Goal: Information Seeking & Learning: Learn about a topic

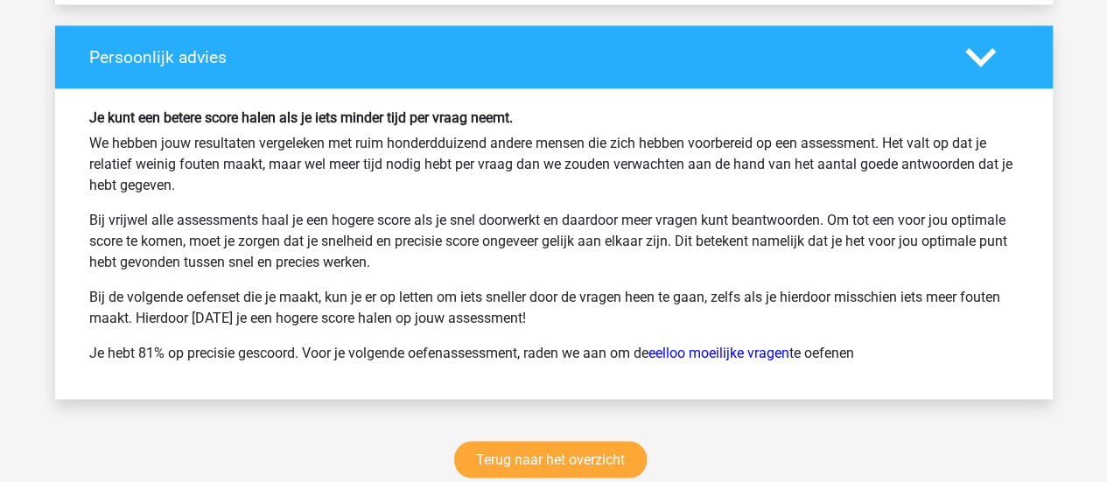
scroll to position [4657, 0]
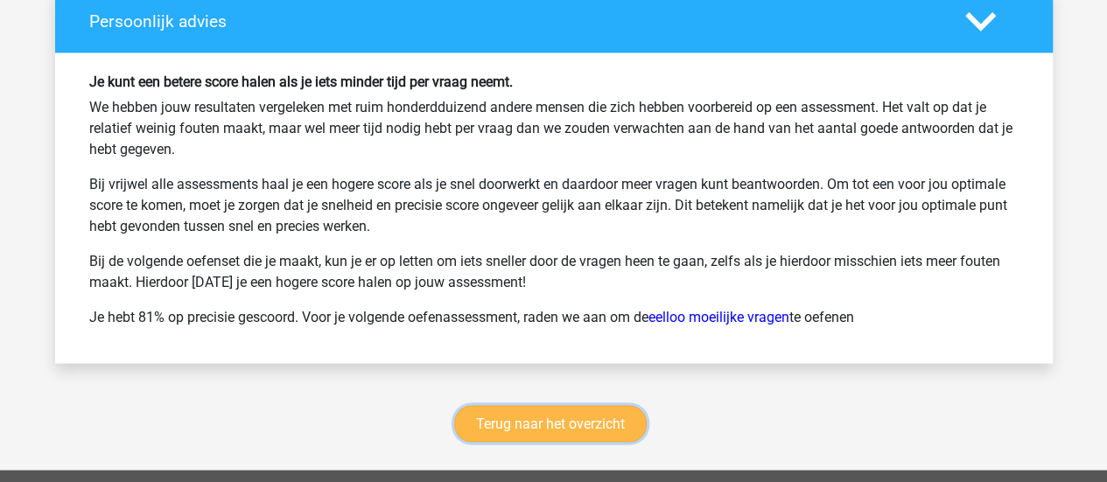
click at [604, 405] on link "Terug naar het overzicht" at bounding box center [550, 423] width 193 height 37
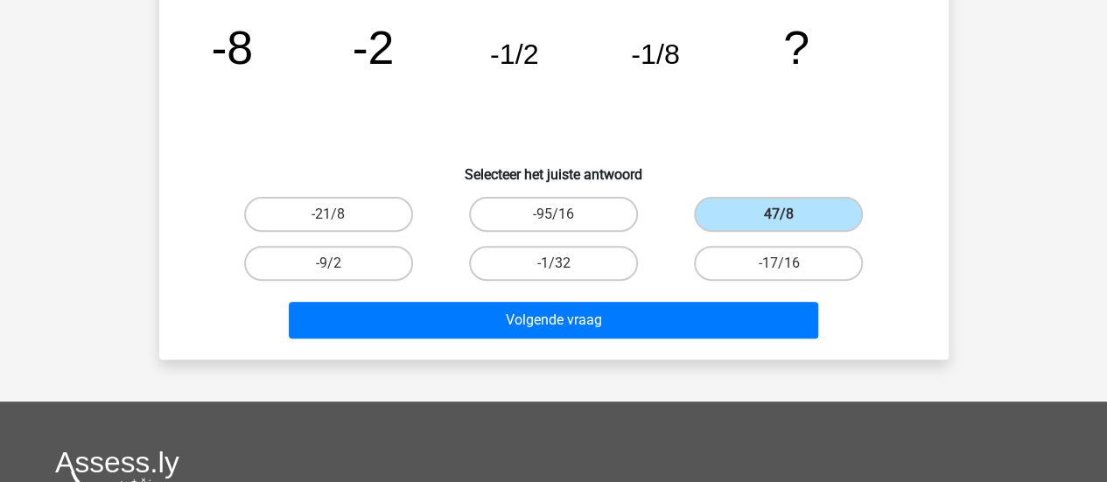
scroll to position [181, 0]
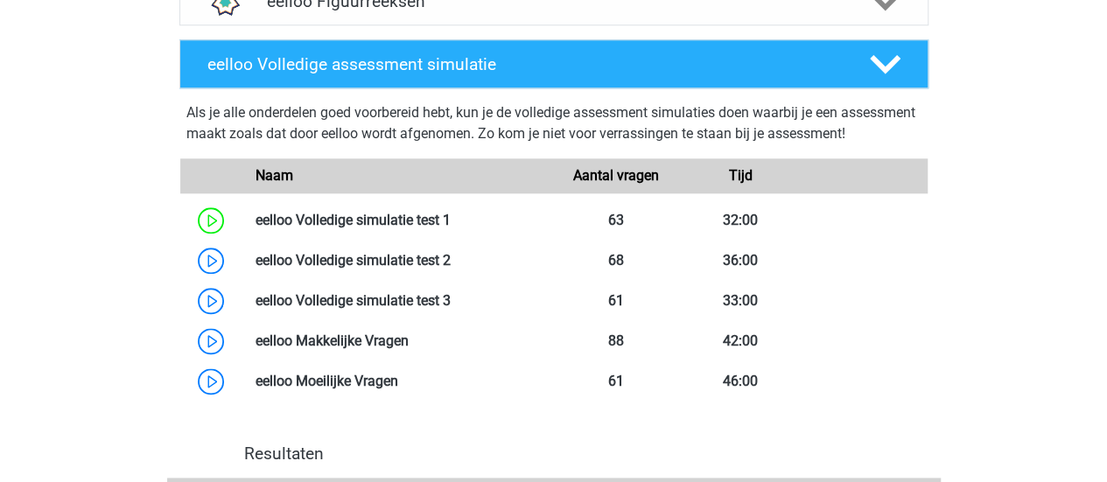
scroll to position [957, 0]
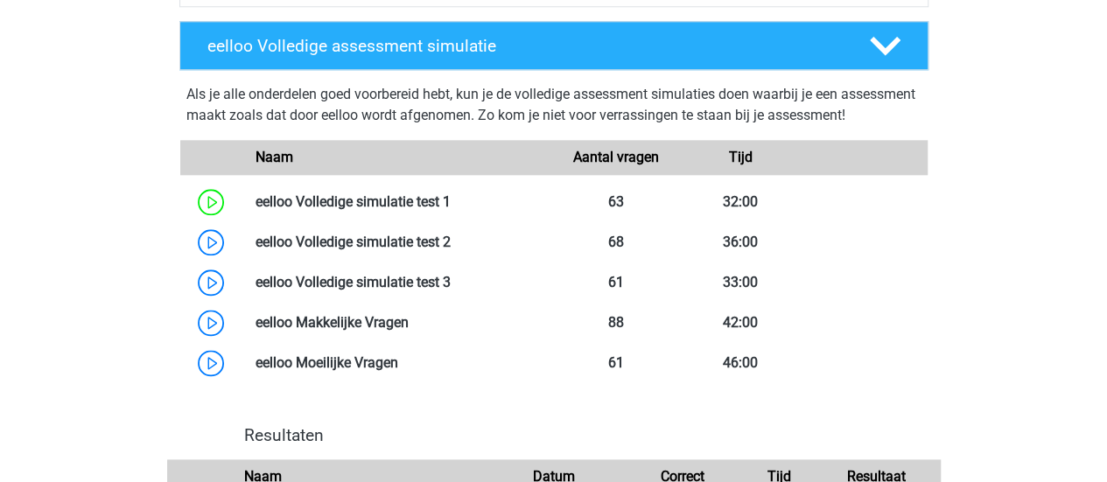
drag, startPoint x: 61, startPoint y: 242, endPoint x: 46, endPoint y: 232, distance: 18.9
click at [46, 232] on div "Jelle jelle.brugman0506@gmail.com Nederlands" at bounding box center [553, 62] width 1107 height 2038
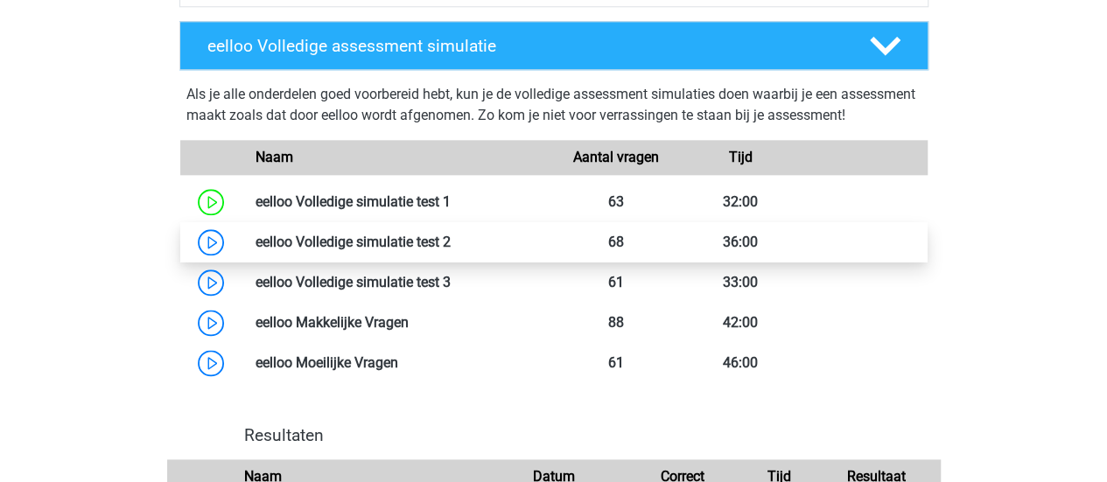
click at [451, 250] on link at bounding box center [451, 242] width 0 height 17
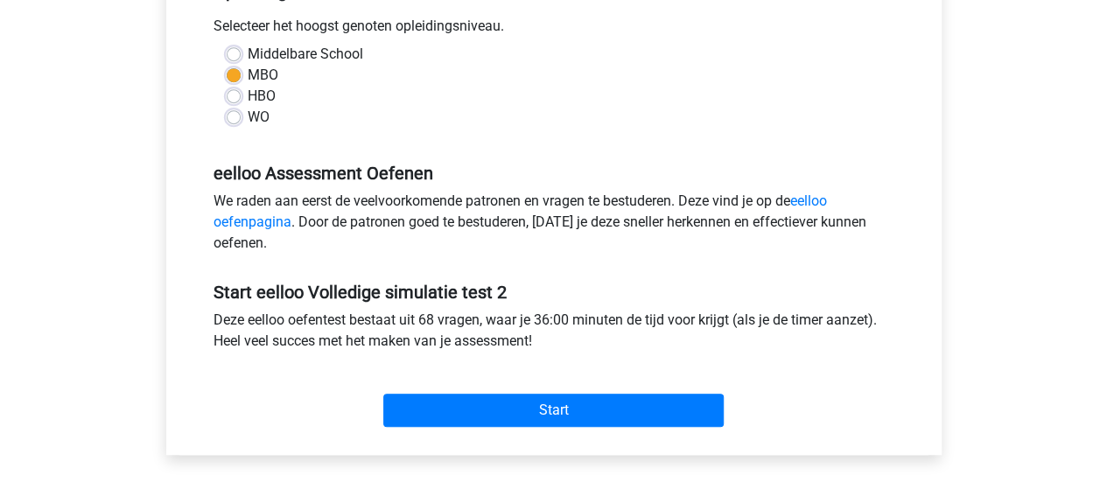
scroll to position [438, 0]
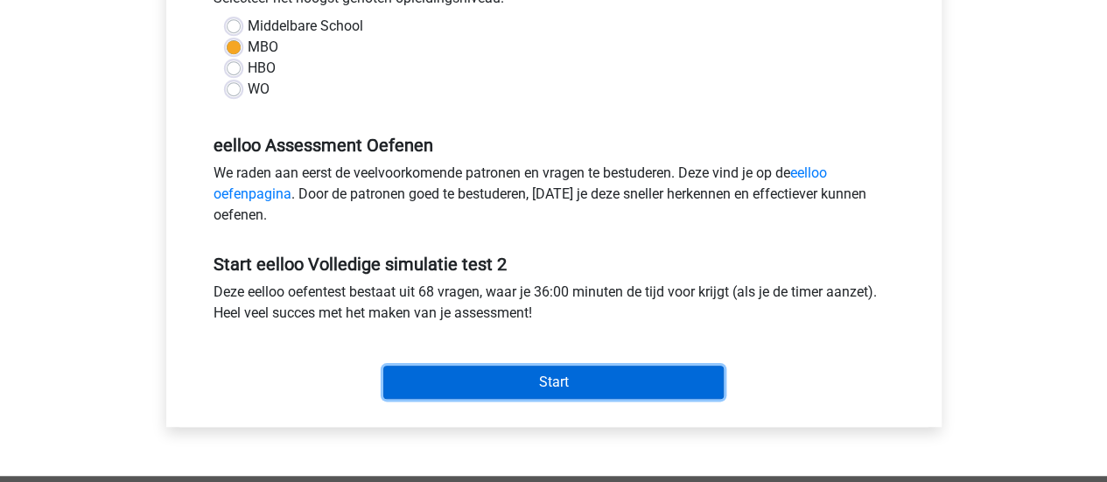
click at [567, 372] on input "Start" at bounding box center [553, 382] width 341 height 33
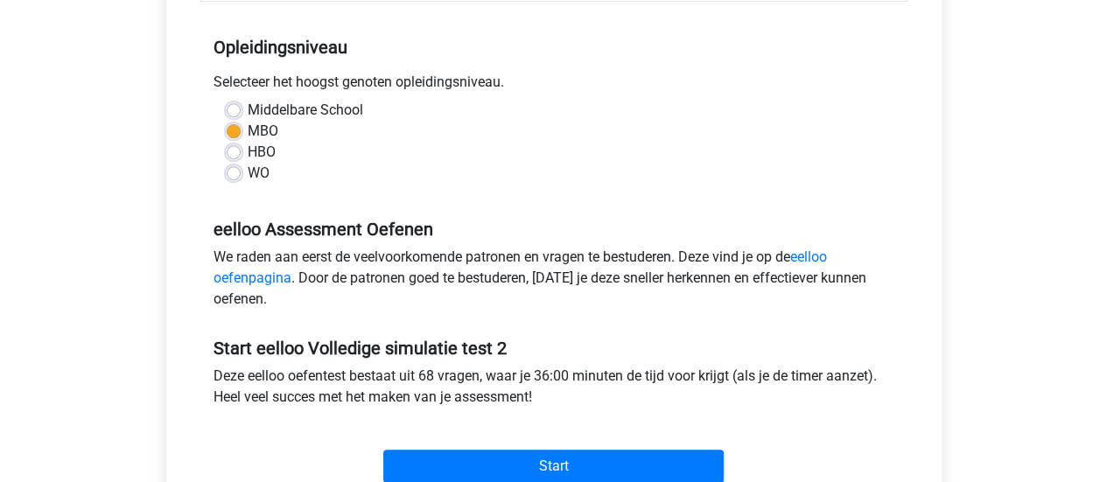
scroll to position [369, 0]
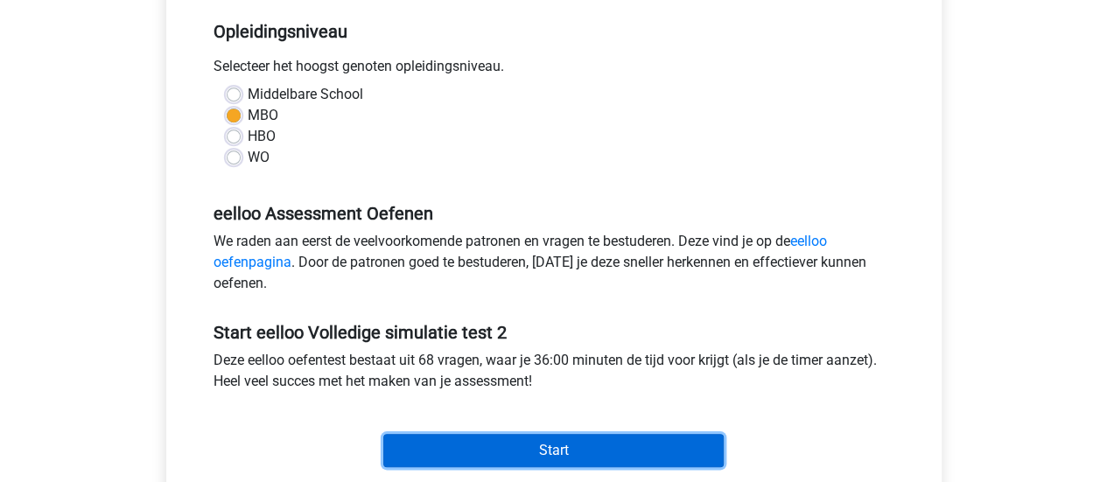
click at [515, 463] on input "Start" at bounding box center [553, 450] width 341 height 33
click at [691, 438] on input "Start" at bounding box center [553, 450] width 341 height 33
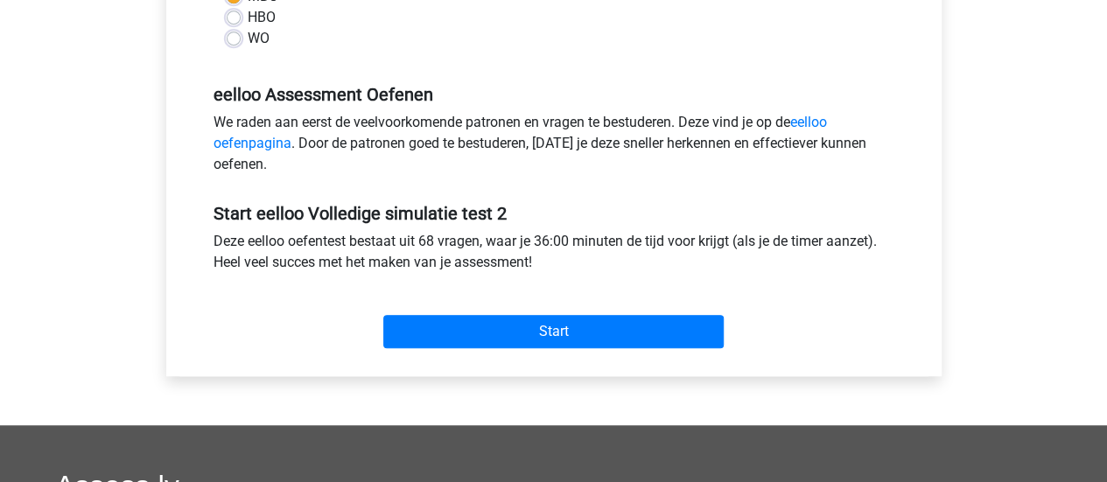
scroll to position [463, 0]
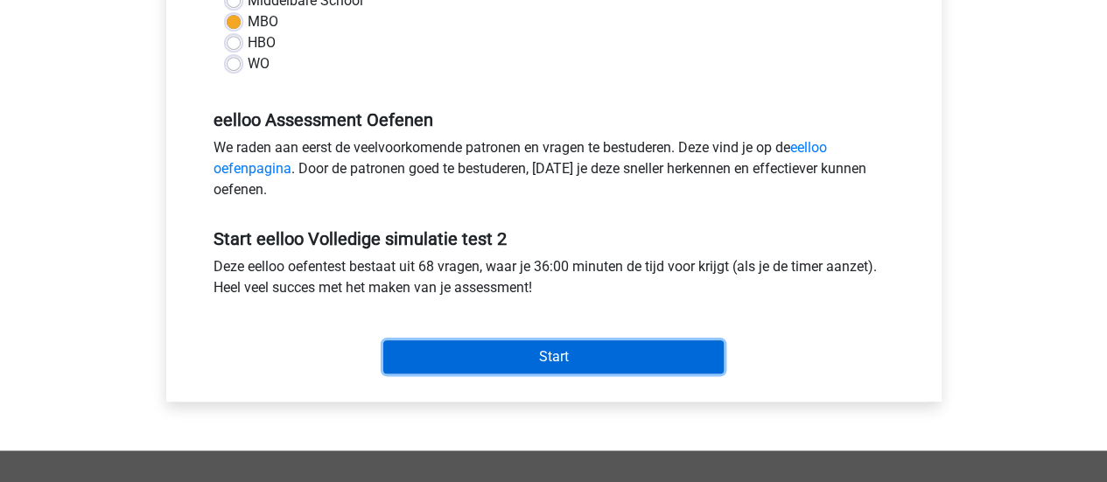
click at [453, 341] on input "Start" at bounding box center [553, 357] width 341 height 33
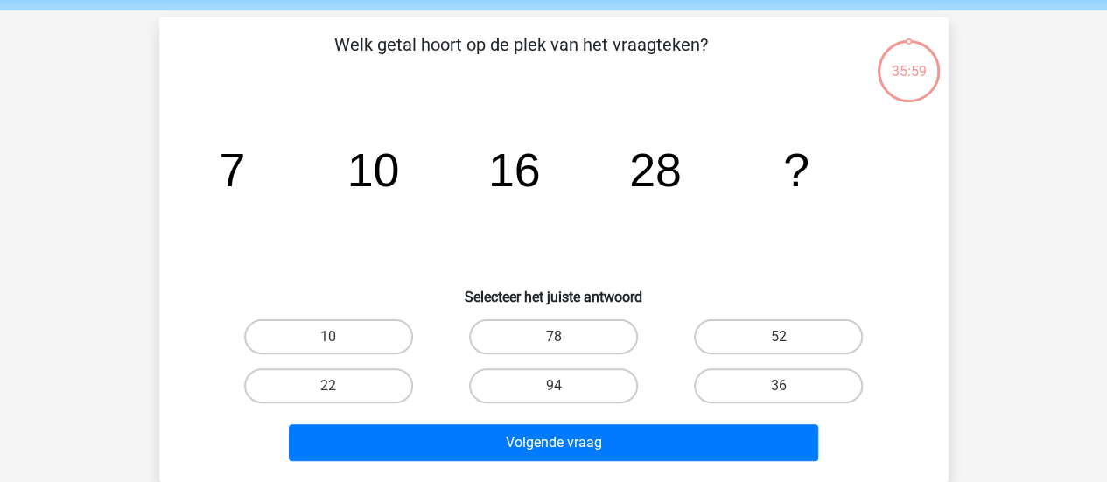
scroll to position [64, 0]
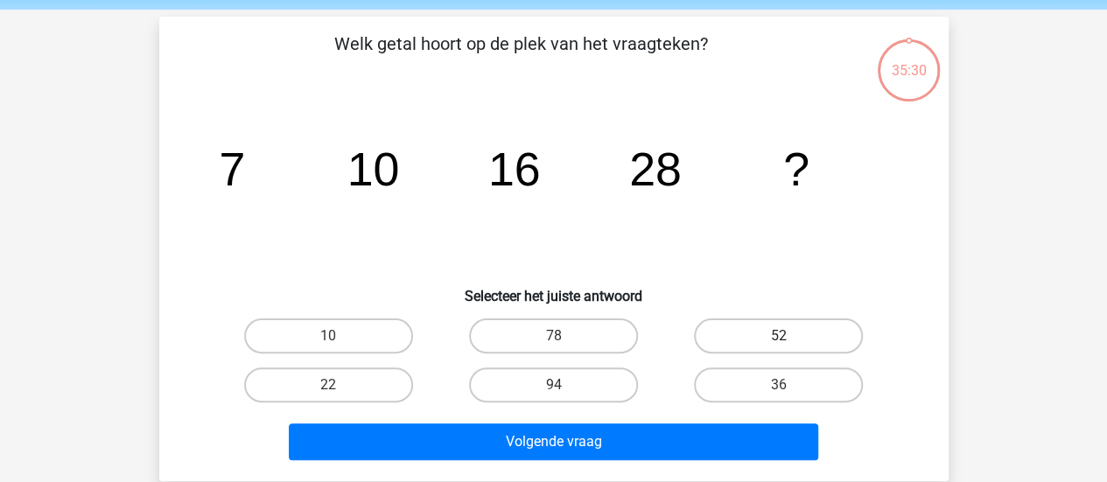
click at [786, 331] on label "52" at bounding box center [778, 336] width 169 height 35
click at [786, 336] on input "52" at bounding box center [784, 341] width 11 height 11
radio input "true"
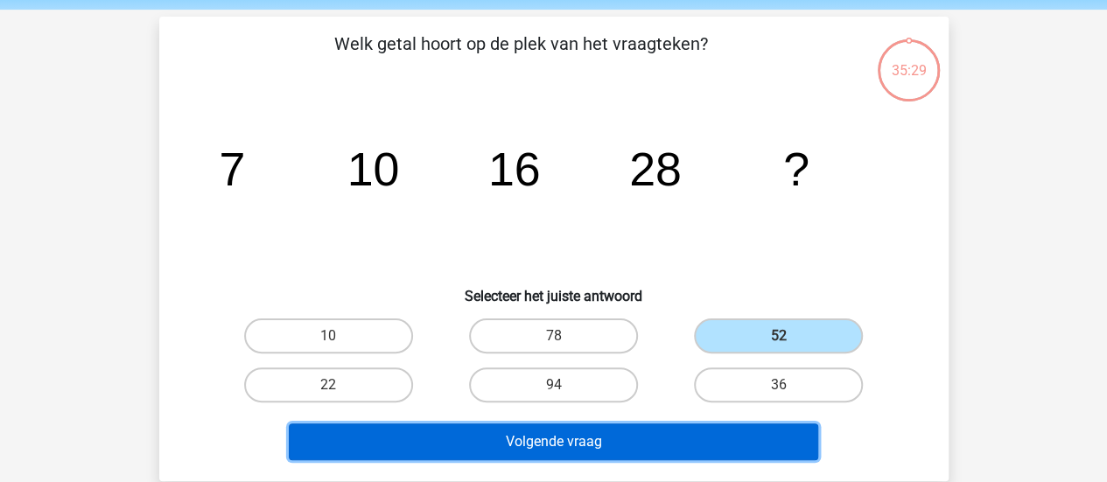
click at [588, 437] on button "Volgende vraag" at bounding box center [554, 442] width 530 height 37
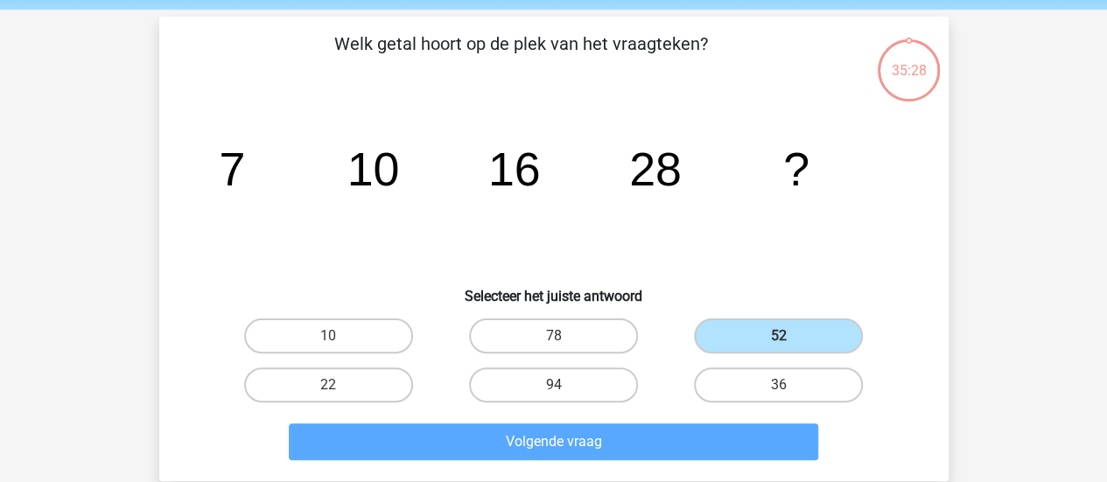
scroll to position [81, 0]
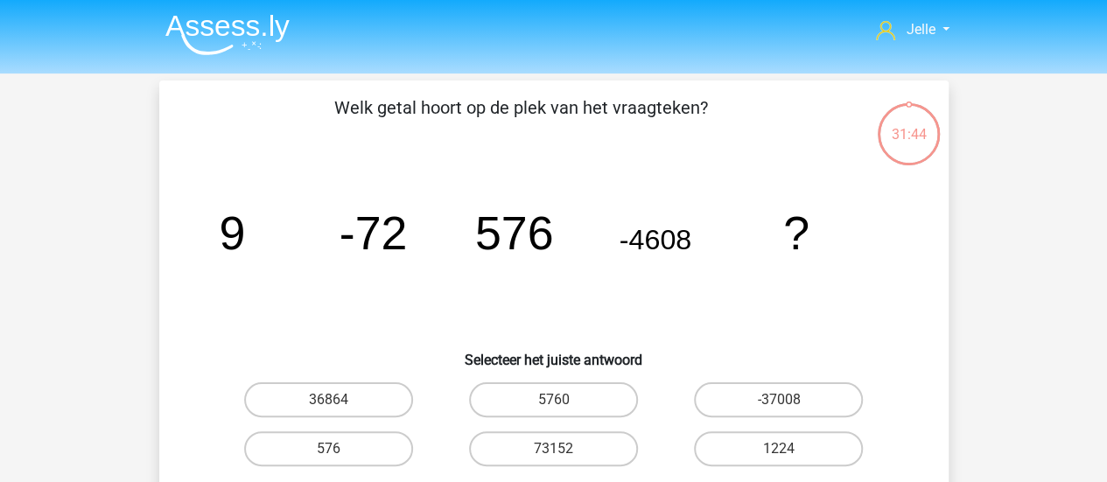
click at [931, 115] on div "31:44" at bounding box center [909, 124] width 66 height 44
click at [924, 131] on div "31:43" at bounding box center [909, 124] width 66 height 44
drag, startPoint x: 924, startPoint y: 131, endPoint x: 882, endPoint y: 137, distance: 43.3
click at [882, 137] on div "31:42" at bounding box center [909, 124] width 66 height 44
click at [921, 172] on div "Welk getal hoort op de plek van het vraagteken? image/svg+xml 9 -72 576 -4608 ?…" at bounding box center [554, 313] width 776 height 437
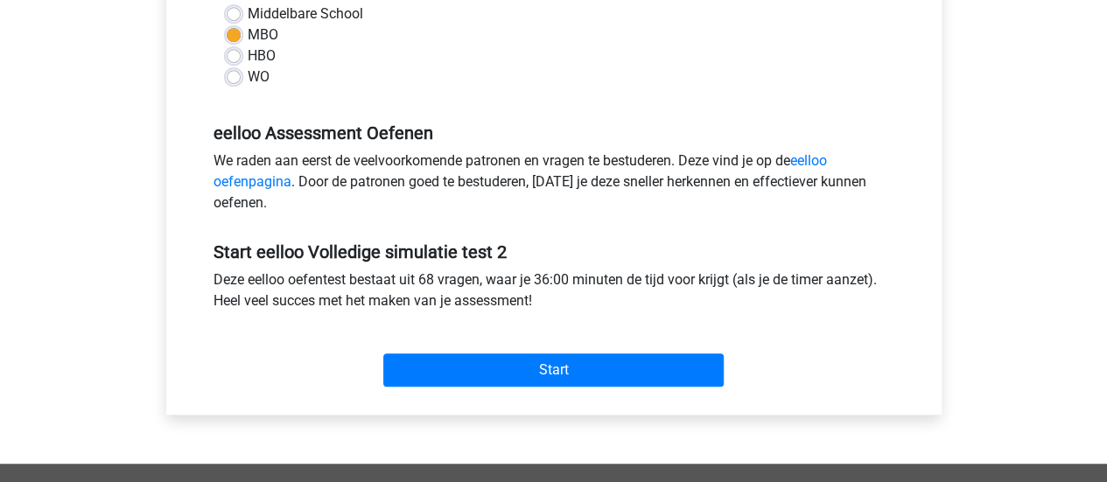
scroll to position [478, 0]
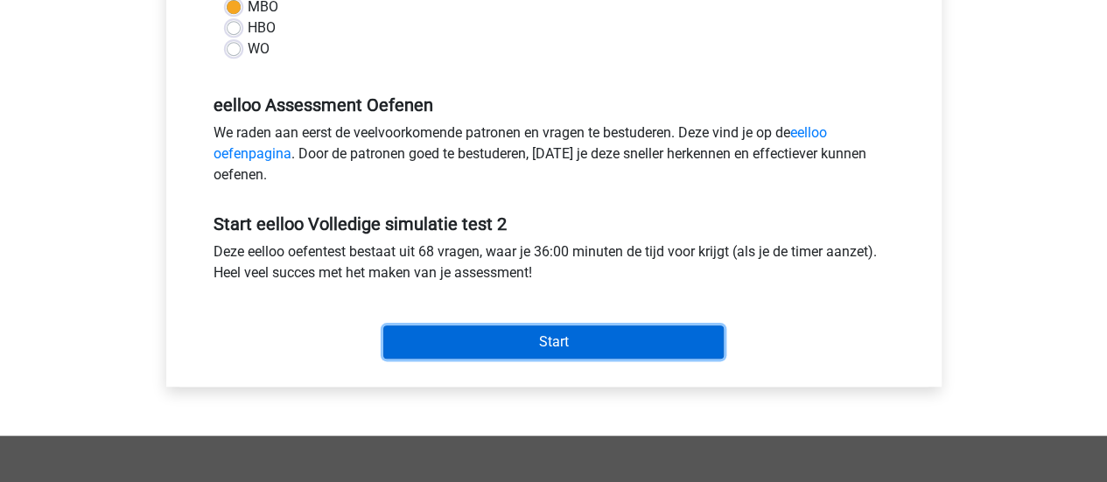
click at [607, 339] on input "Start" at bounding box center [553, 342] width 341 height 33
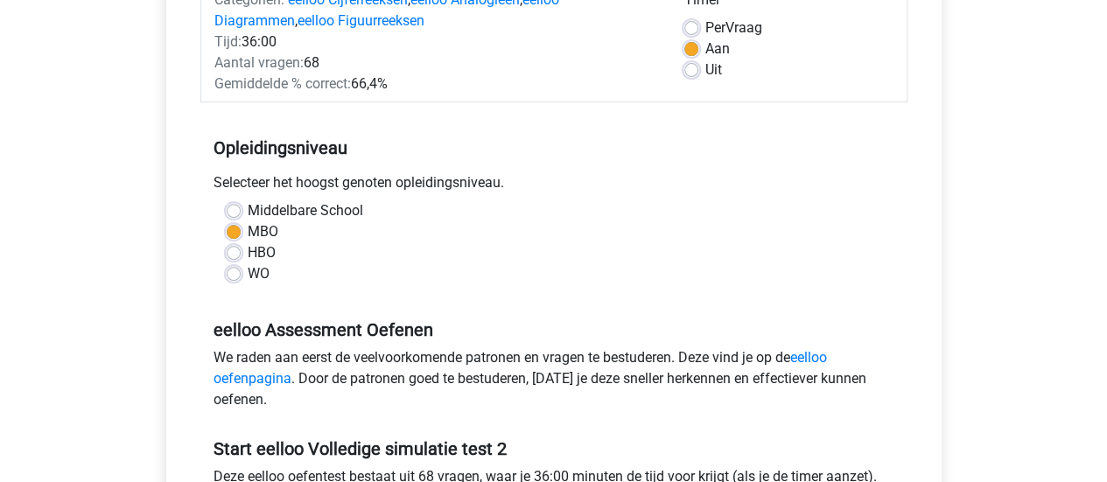
scroll to position [619, 0]
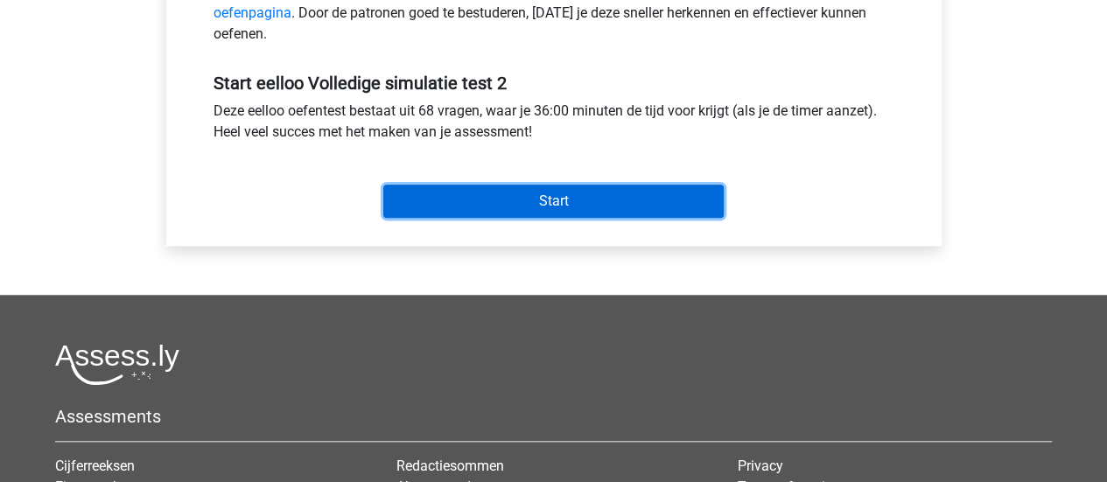
click at [641, 186] on input "Start" at bounding box center [553, 201] width 341 height 33
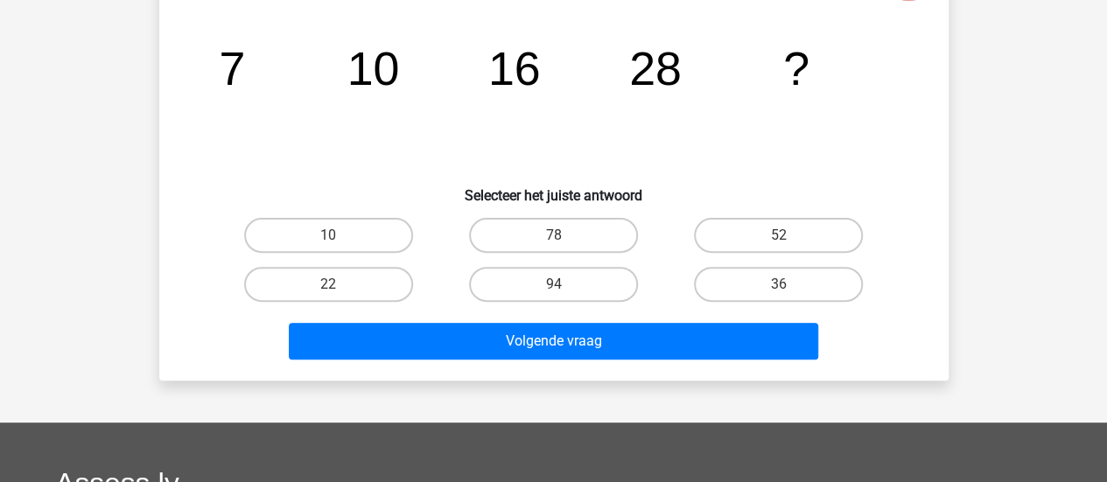
scroll to position [183, 0]
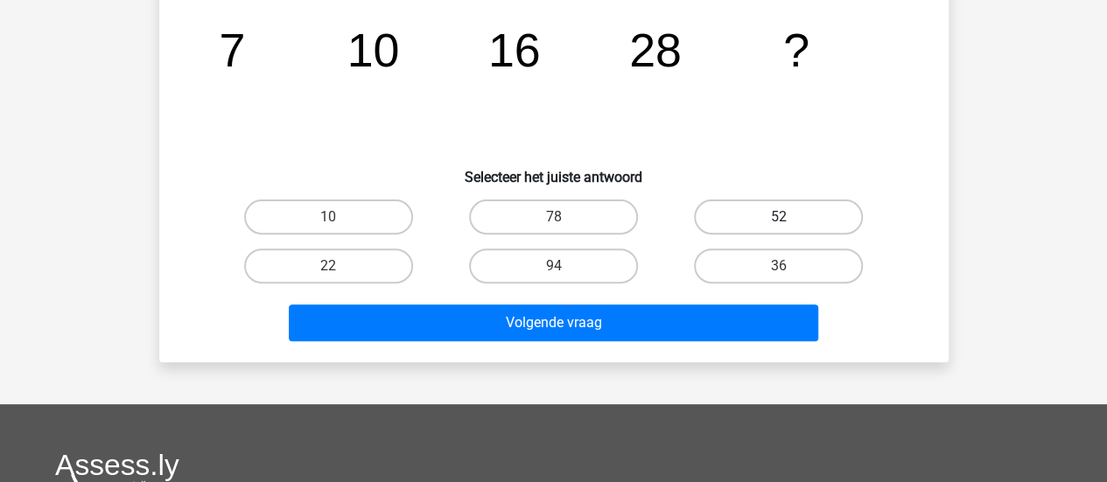
click at [812, 200] on label "52" at bounding box center [778, 217] width 169 height 35
click at [791, 217] on input "52" at bounding box center [784, 222] width 11 height 11
radio input "true"
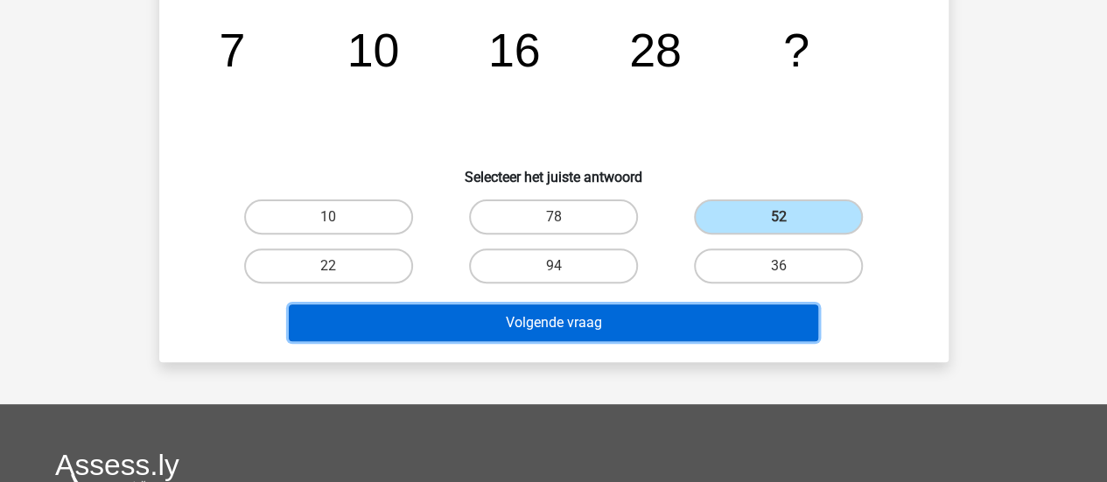
click at [654, 334] on button "Volgende vraag" at bounding box center [554, 323] width 530 height 37
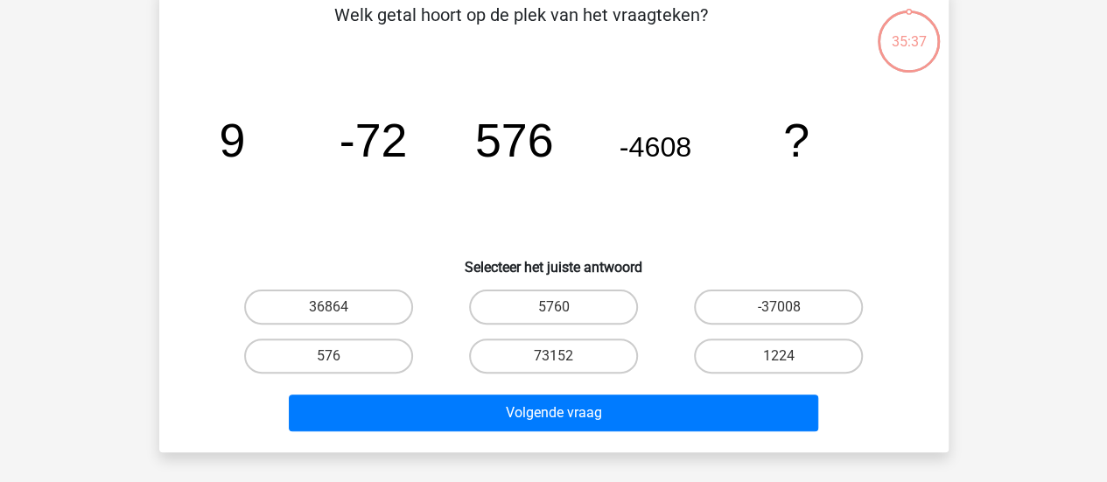
scroll to position [81, 0]
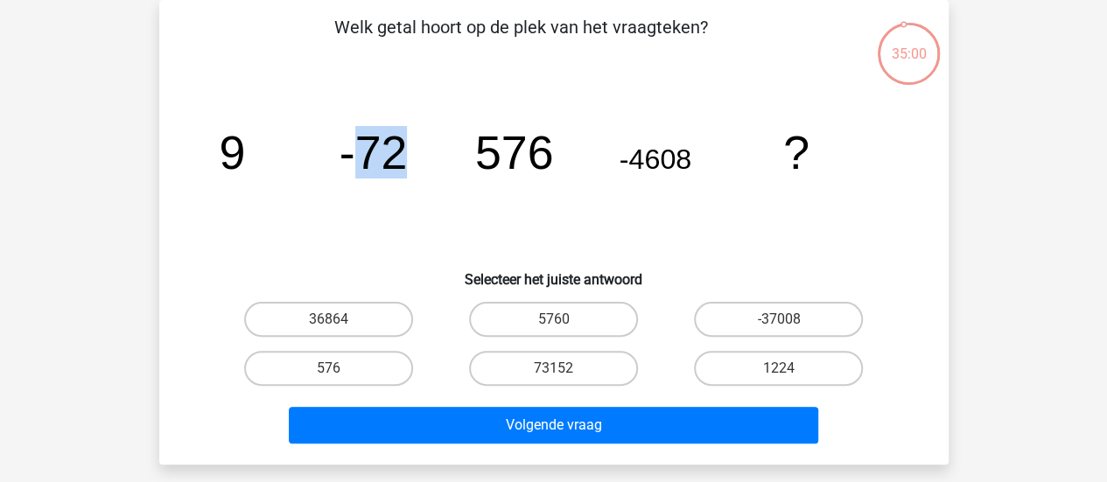
drag, startPoint x: 354, startPoint y: 165, endPoint x: 424, endPoint y: 173, distance: 70.5
click at [424, 173] on icon "image/svg+xml 9 -72 576 -4608 ?" at bounding box center [554, 169] width 706 height 177
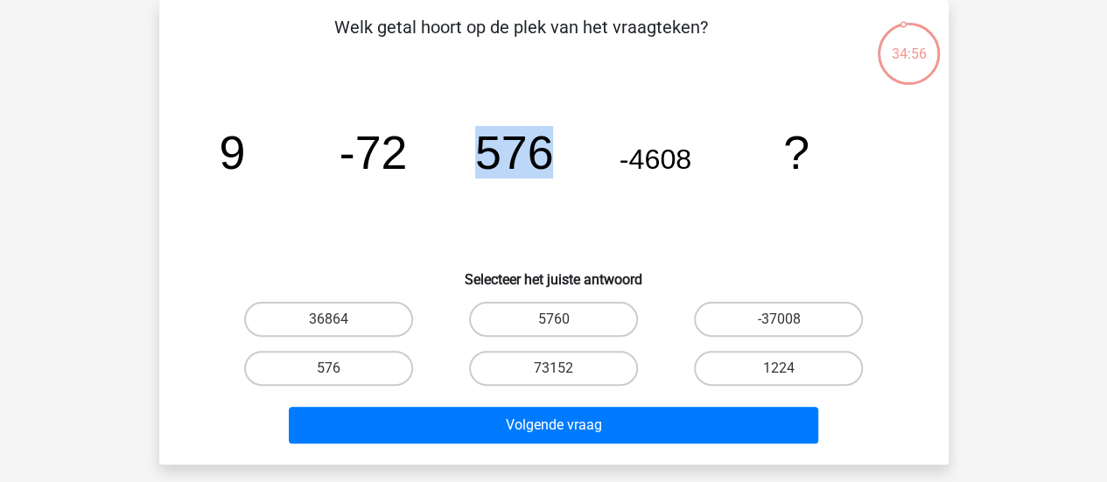
drag, startPoint x: 478, startPoint y: 152, endPoint x: 545, endPoint y: 158, distance: 67.7
click at [545, 158] on tspan "576" at bounding box center [513, 152] width 79 height 53
click at [566, 165] on icon "image/svg+xml 9 -72 576 -4608 ?" at bounding box center [554, 169] width 706 height 177
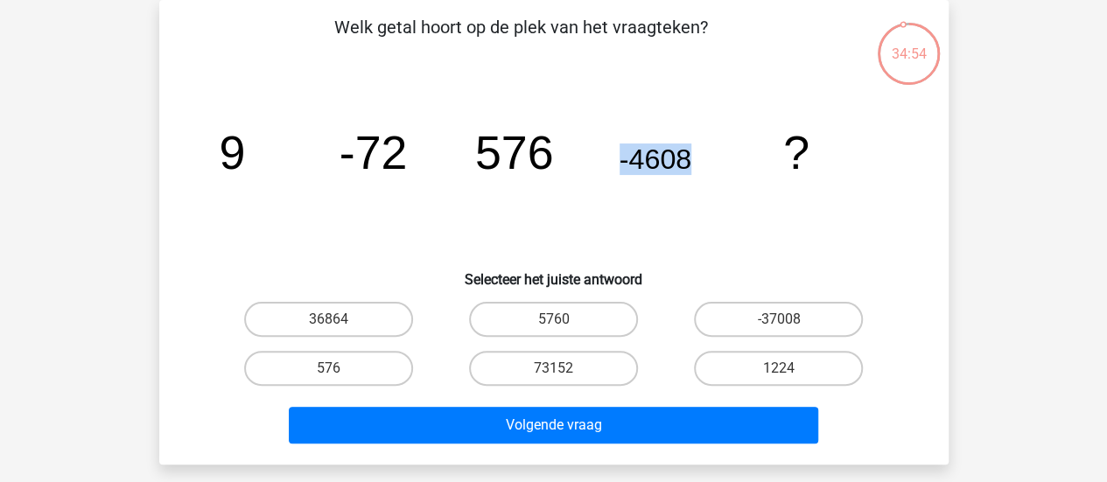
drag, startPoint x: 601, startPoint y: 150, endPoint x: 692, endPoint y: 156, distance: 91.3
click at [692, 156] on icon "image/svg+xml 9 -72 576 -4608 ?" at bounding box center [554, 169] width 706 height 177
